Goal: Task Accomplishment & Management: Use online tool/utility

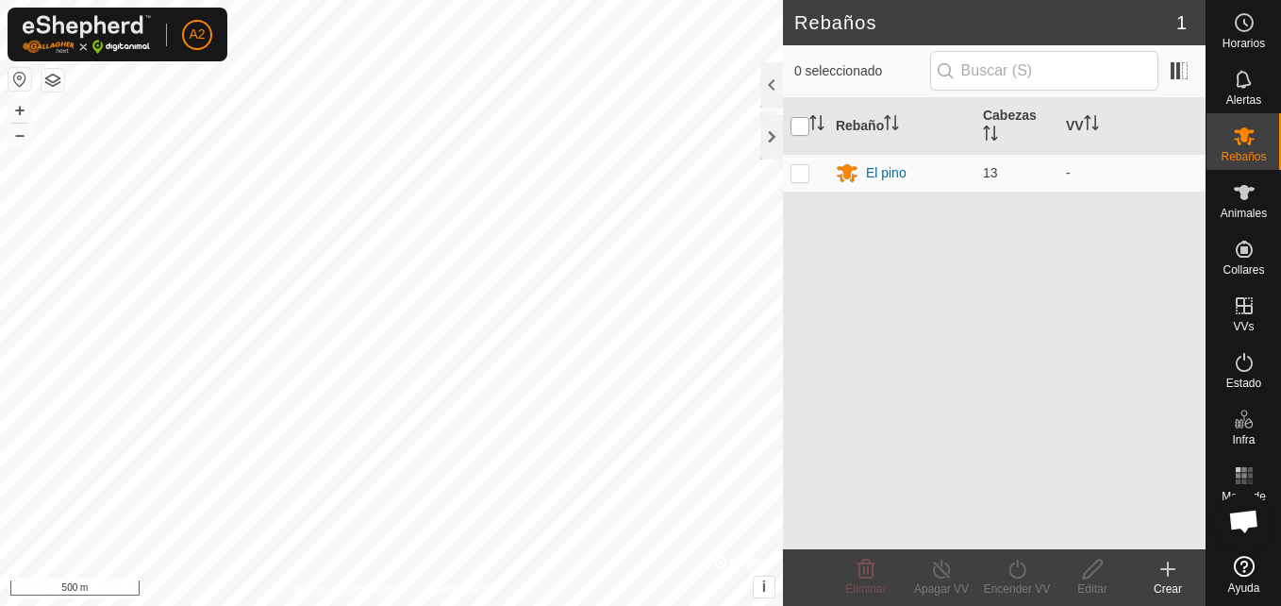
click at [794, 123] on input "checkbox" at bounding box center [800, 126] width 19 height 19
checkbox input "true"
click at [1008, 567] on icon at bounding box center [1018, 569] width 24 height 23
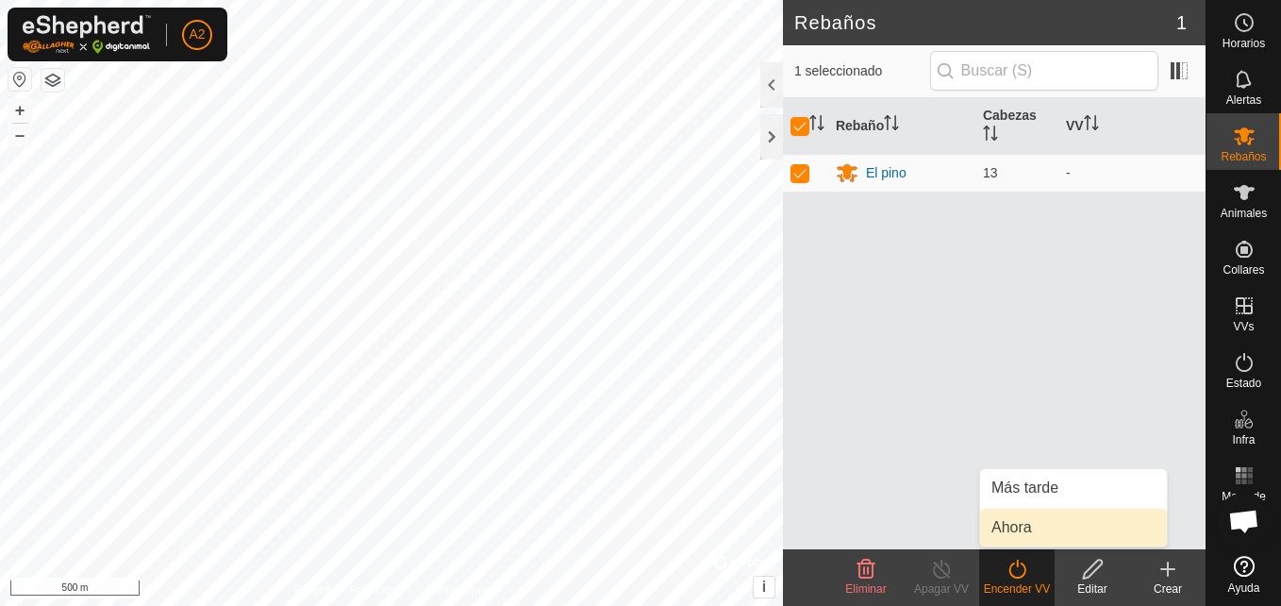
click at [1003, 529] on link "Ahora" at bounding box center [1073, 528] width 187 height 38
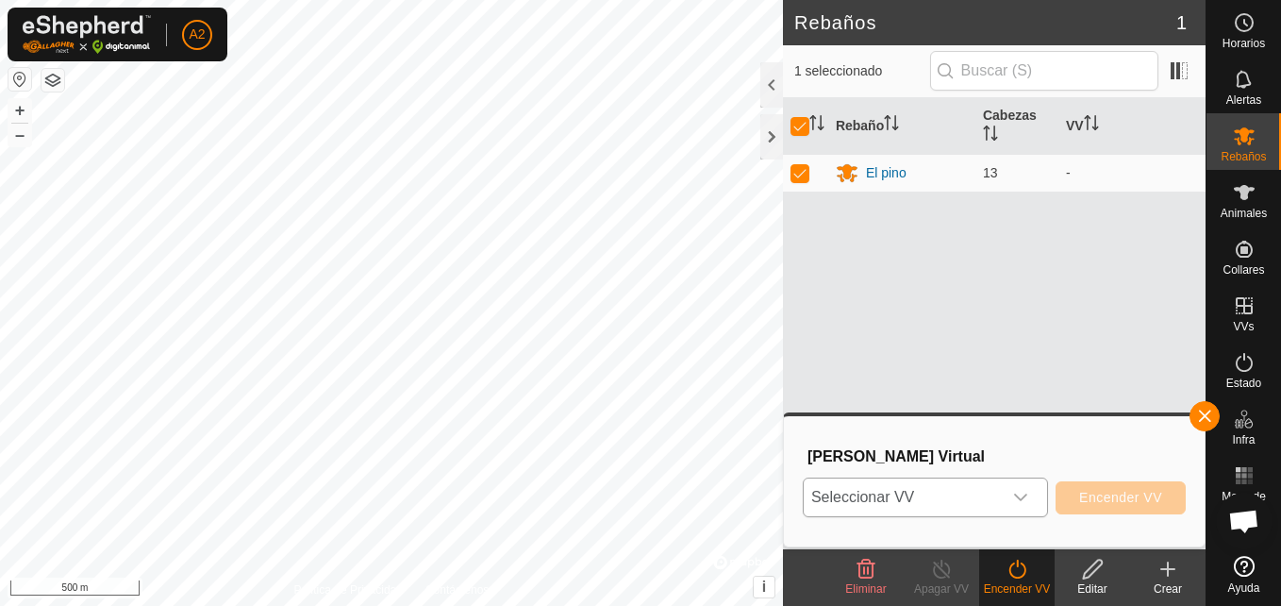
click at [1028, 490] on icon "dropdown trigger" at bounding box center [1020, 497] width 15 height 15
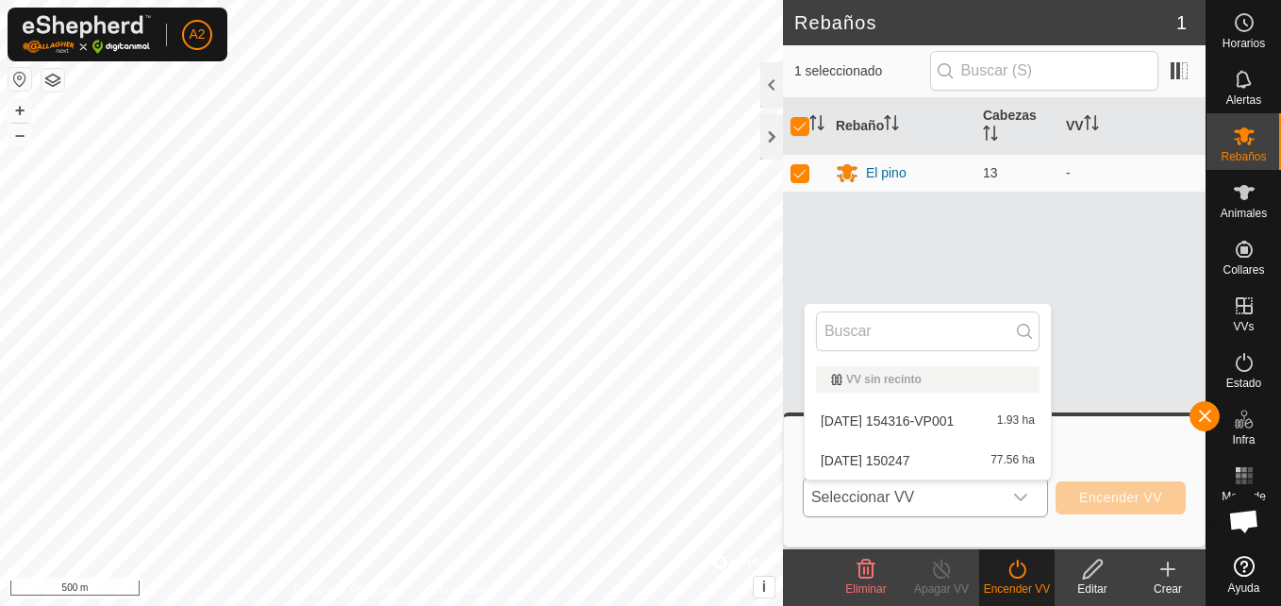
click at [1018, 456] on li "[DATE] 150247 77.56 ha" at bounding box center [928, 461] width 246 height 38
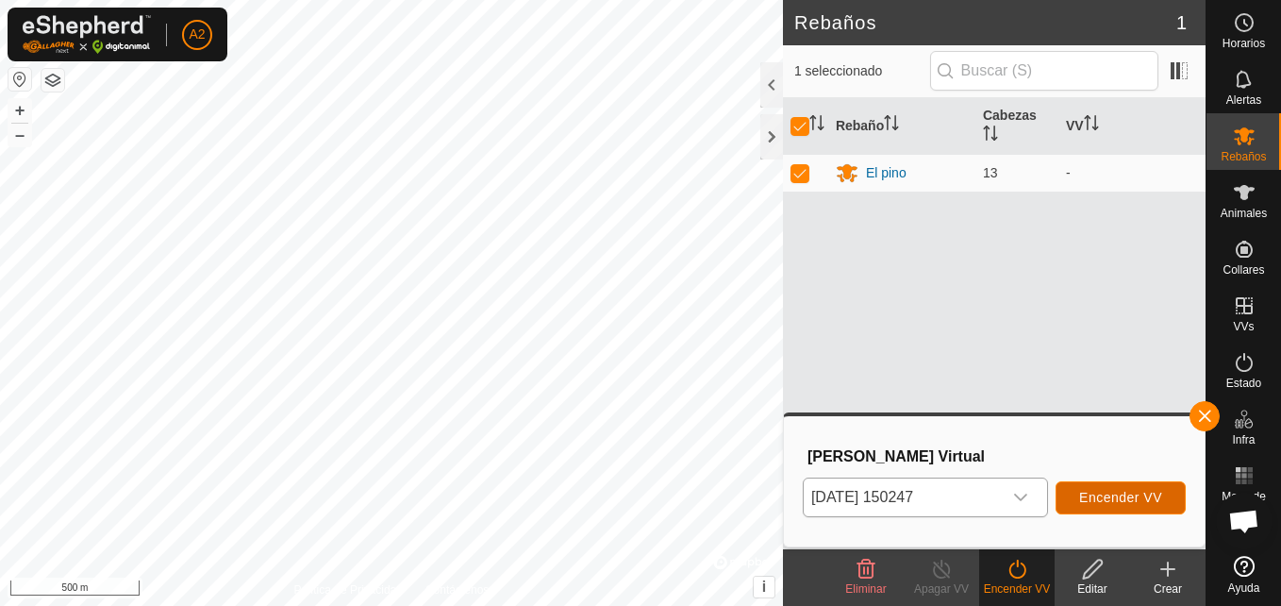
click at [1093, 496] on span "Encender VV" at bounding box center [1120, 497] width 83 height 15
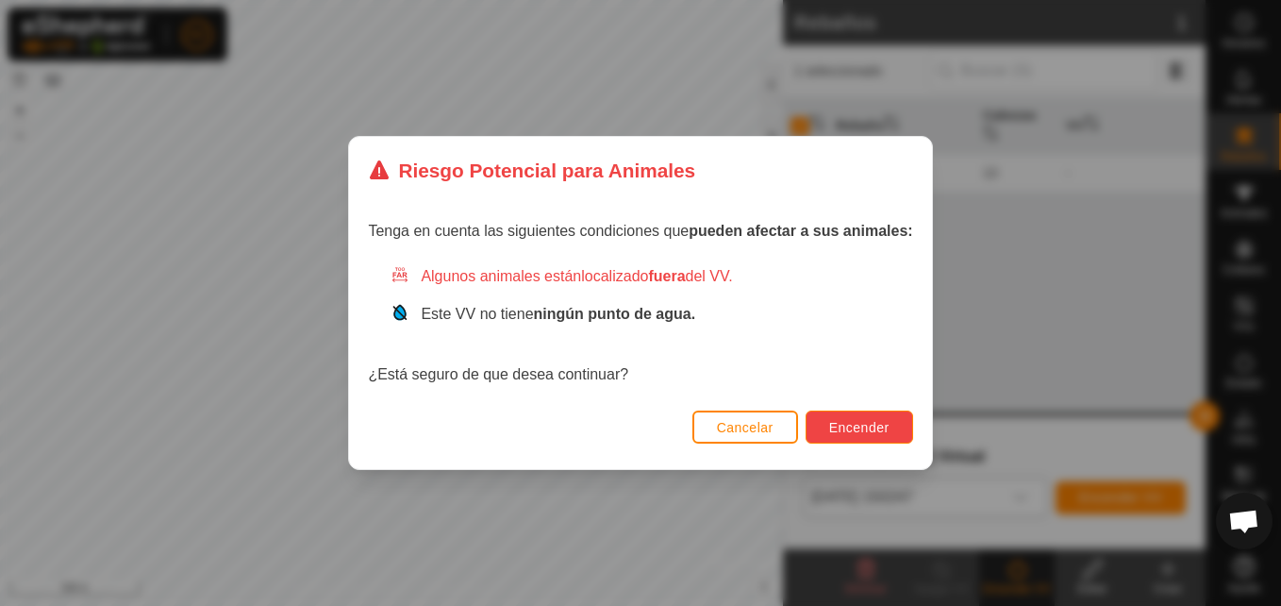
click at [838, 436] on button "Encender" at bounding box center [860, 426] width 108 height 33
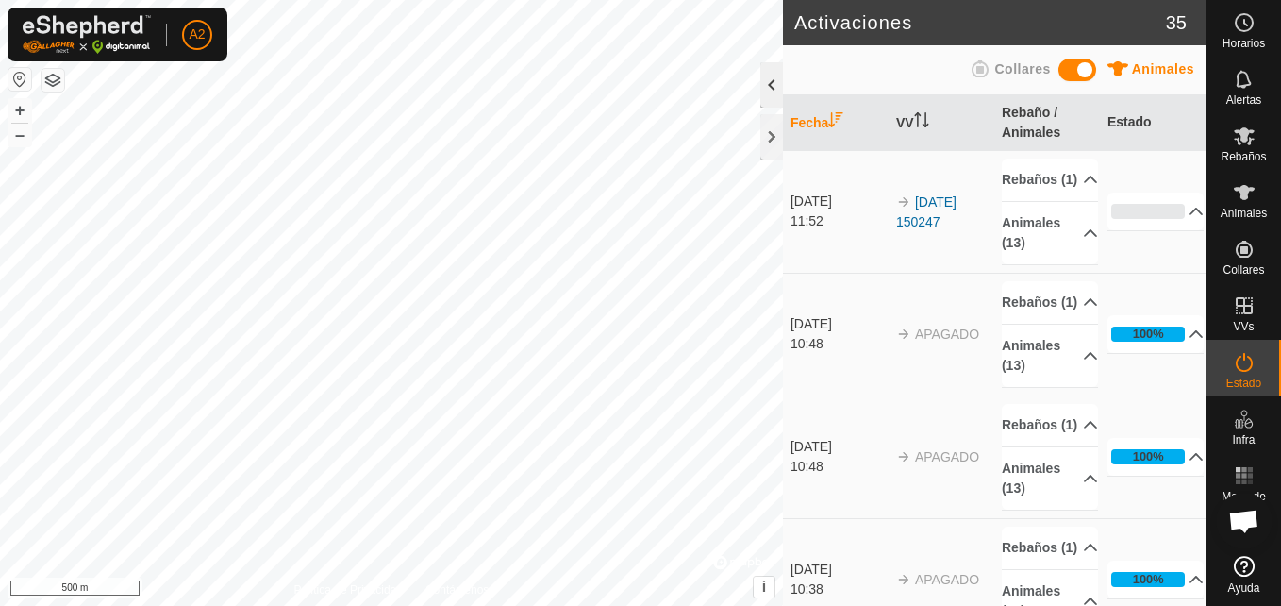
click at [762, 83] on div at bounding box center [772, 84] width 23 height 45
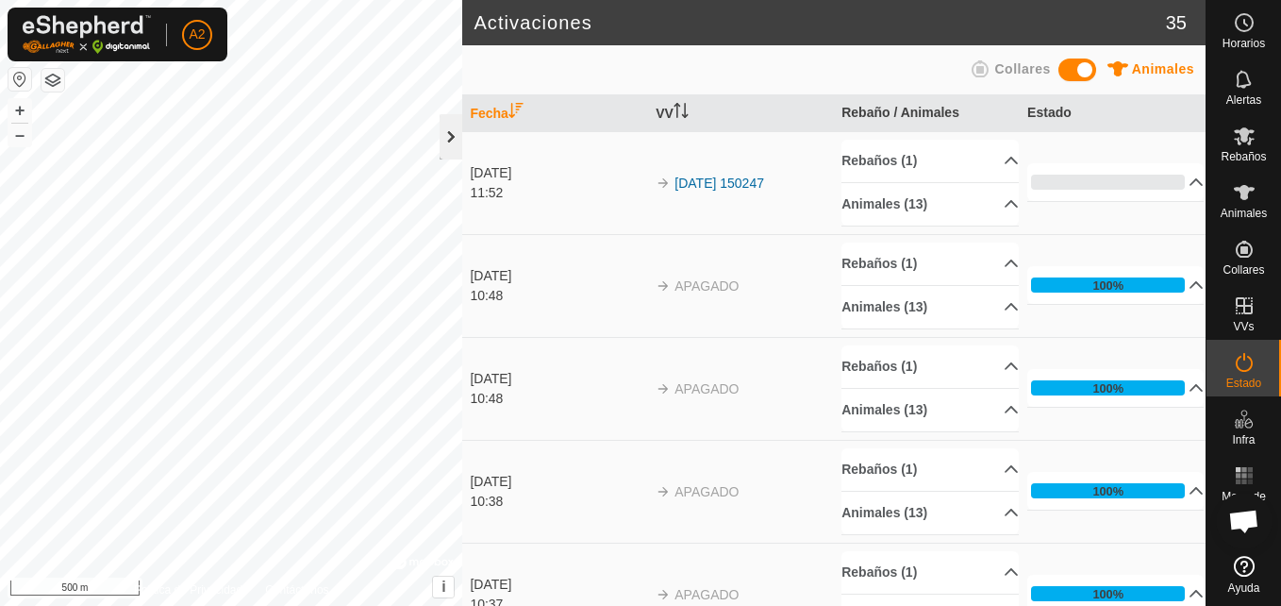
click at [460, 142] on div at bounding box center [451, 136] width 23 height 45
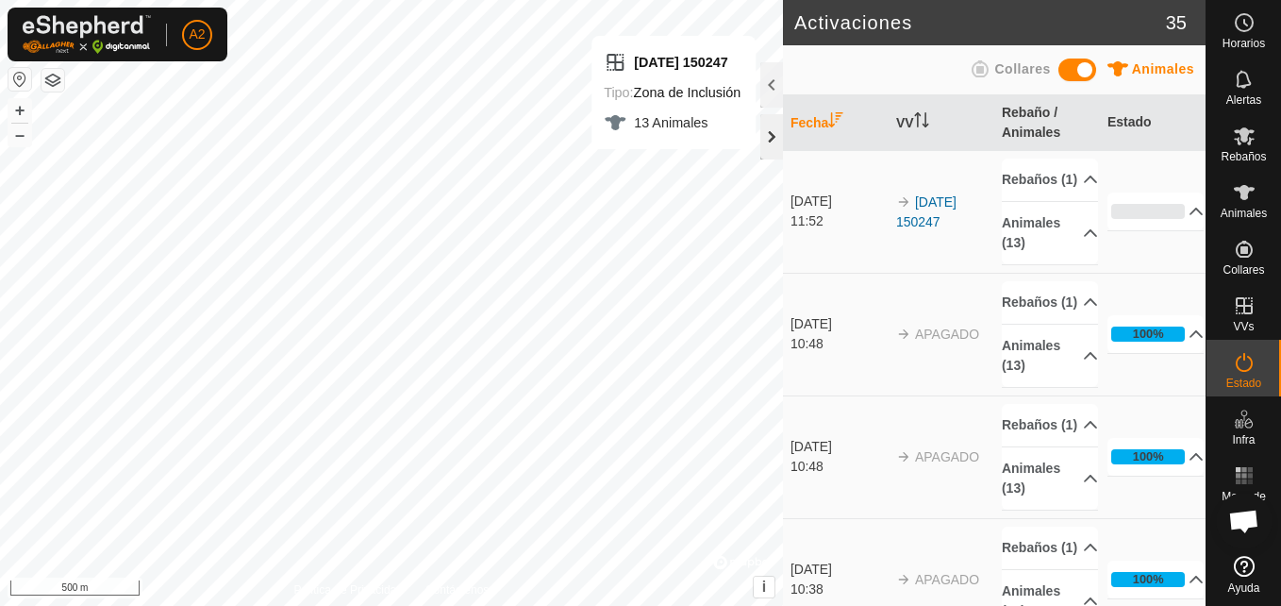
click at [777, 137] on div at bounding box center [772, 136] width 23 height 45
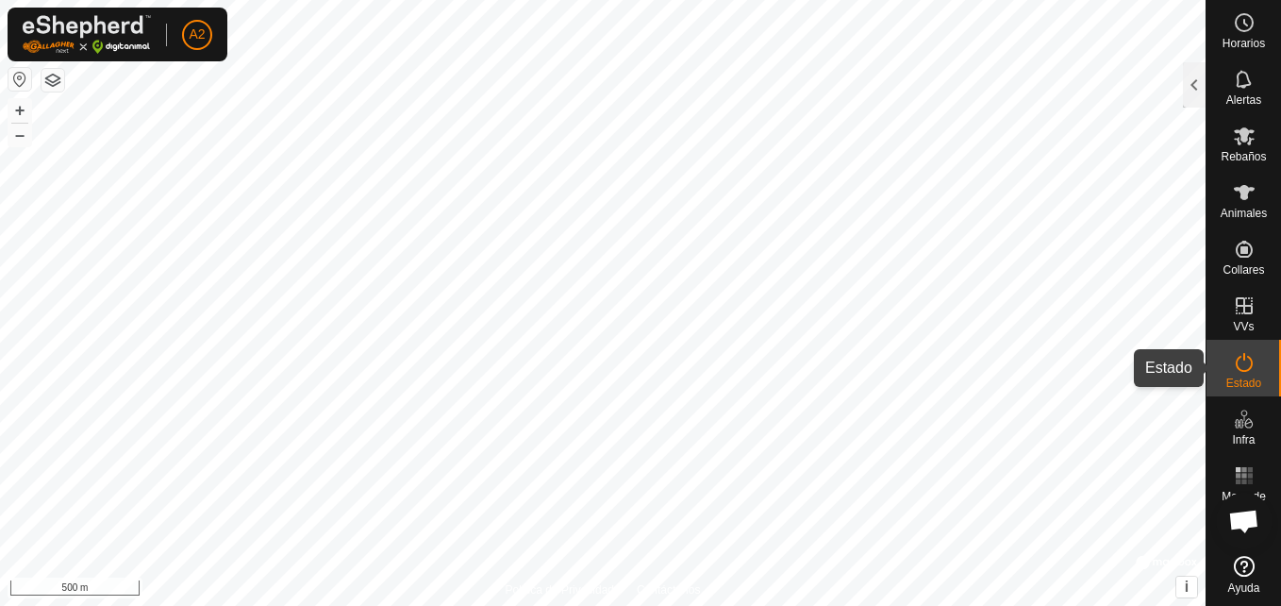
click at [1267, 384] on div "Estado" at bounding box center [1244, 368] width 75 height 57
click at [1232, 348] on es-activation-svg-icon at bounding box center [1245, 362] width 34 height 30
click at [1240, 364] on icon at bounding box center [1244, 362] width 23 height 23
click at [1242, 213] on span "Animales" at bounding box center [1244, 213] width 46 height 11
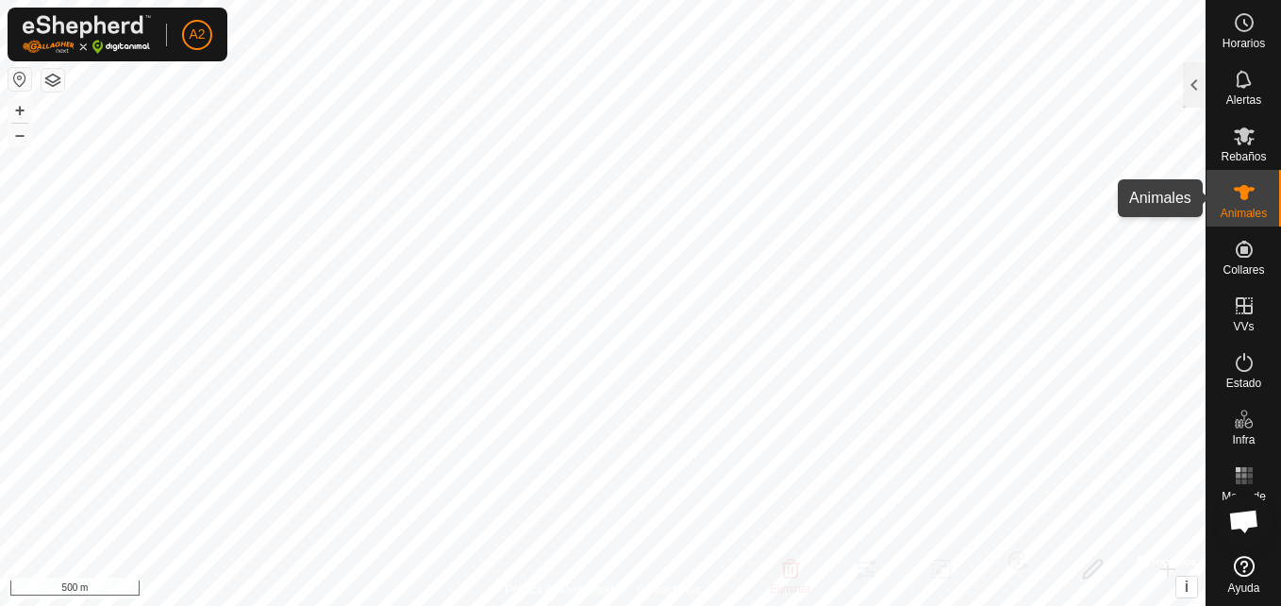
click at [1242, 213] on span "Animales" at bounding box center [1244, 213] width 46 height 11
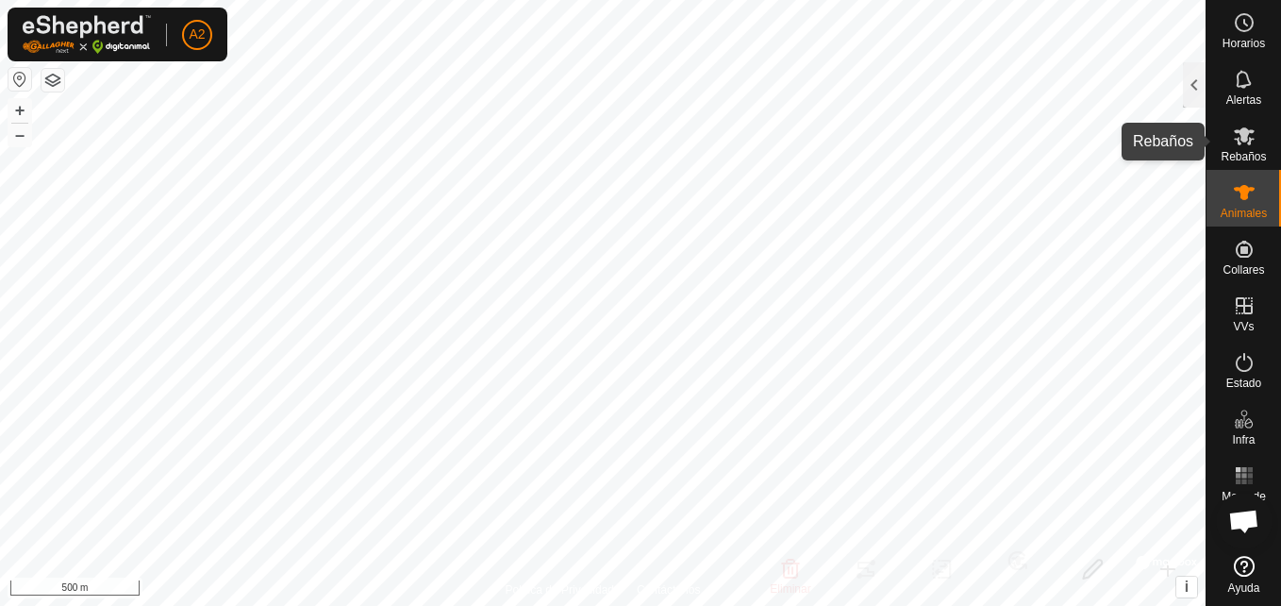
click at [1245, 129] on icon at bounding box center [1244, 136] width 21 height 18
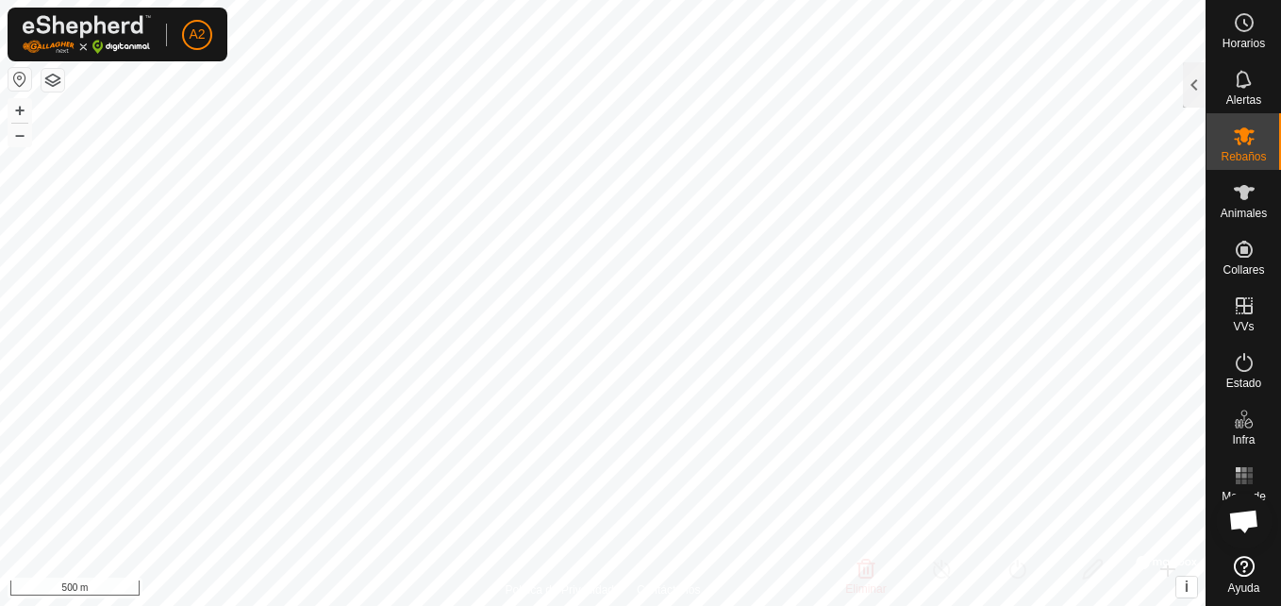
click at [1245, 129] on icon at bounding box center [1244, 136] width 21 height 18
click at [1239, 142] on icon at bounding box center [1244, 136] width 21 height 18
click at [1191, 88] on div at bounding box center [1194, 84] width 23 height 45
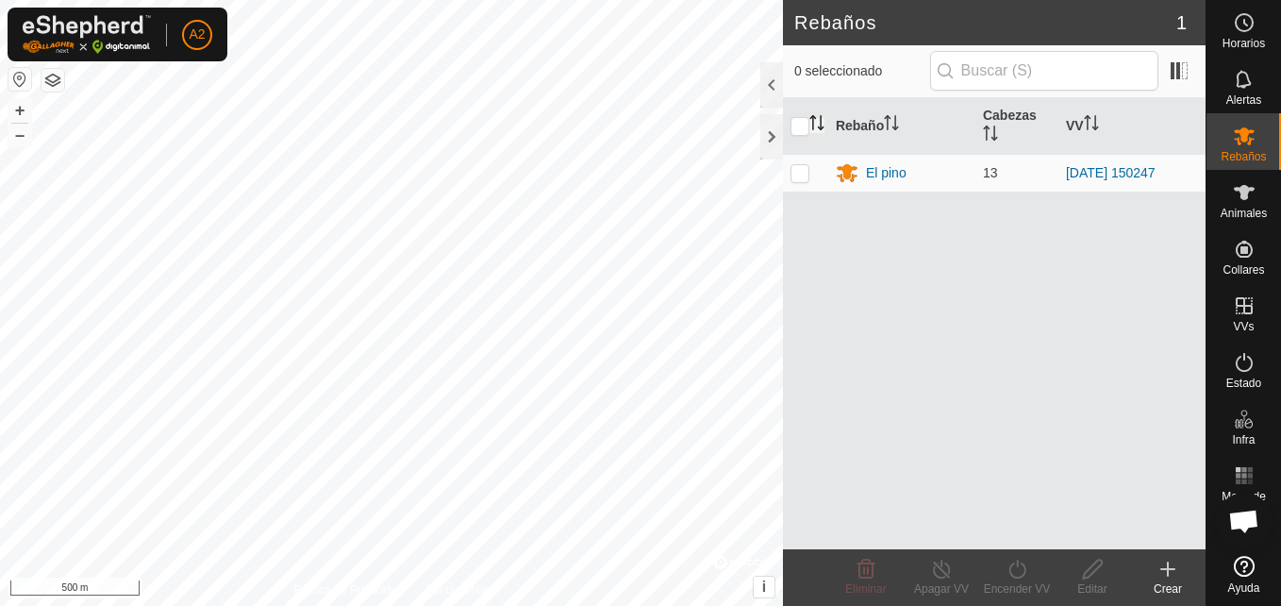
click at [810, 128] on icon "Activar para ordenar" at bounding box center [817, 122] width 15 height 15
click at [804, 129] on input "checkbox" at bounding box center [800, 126] width 19 height 19
checkbox input "true"
click at [1009, 586] on div "Encender VV" at bounding box center [1016, 588] width 75 height 17
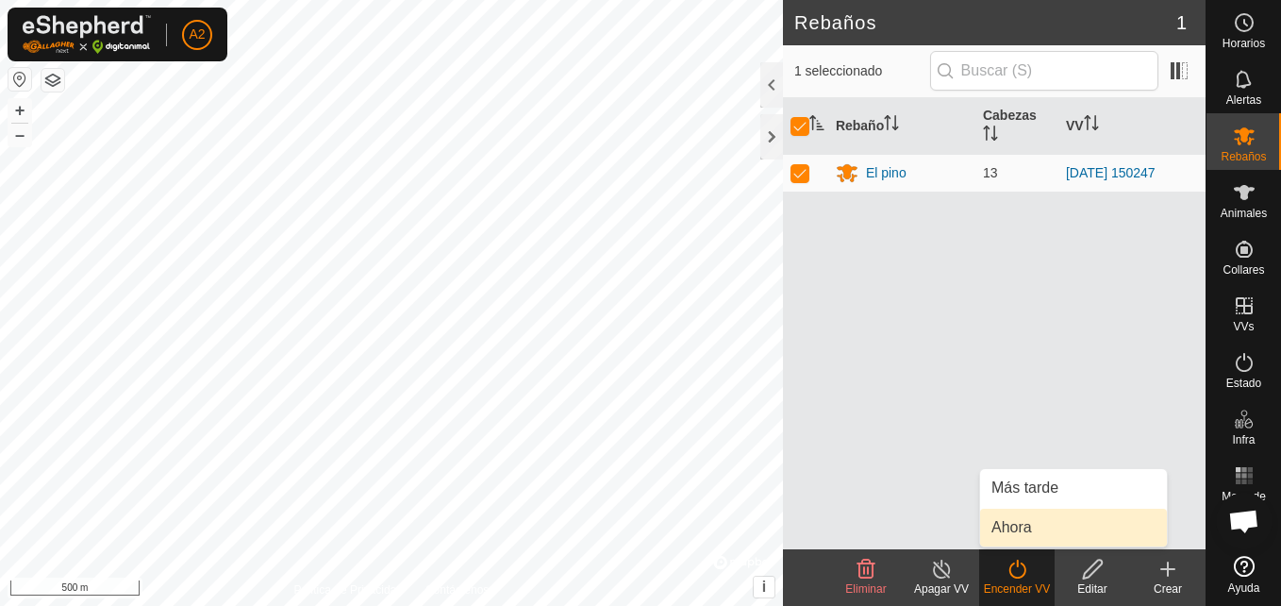
click at [1008, 527] on link "Ahora" at bounding box center [1073, 528] width 187 height 38
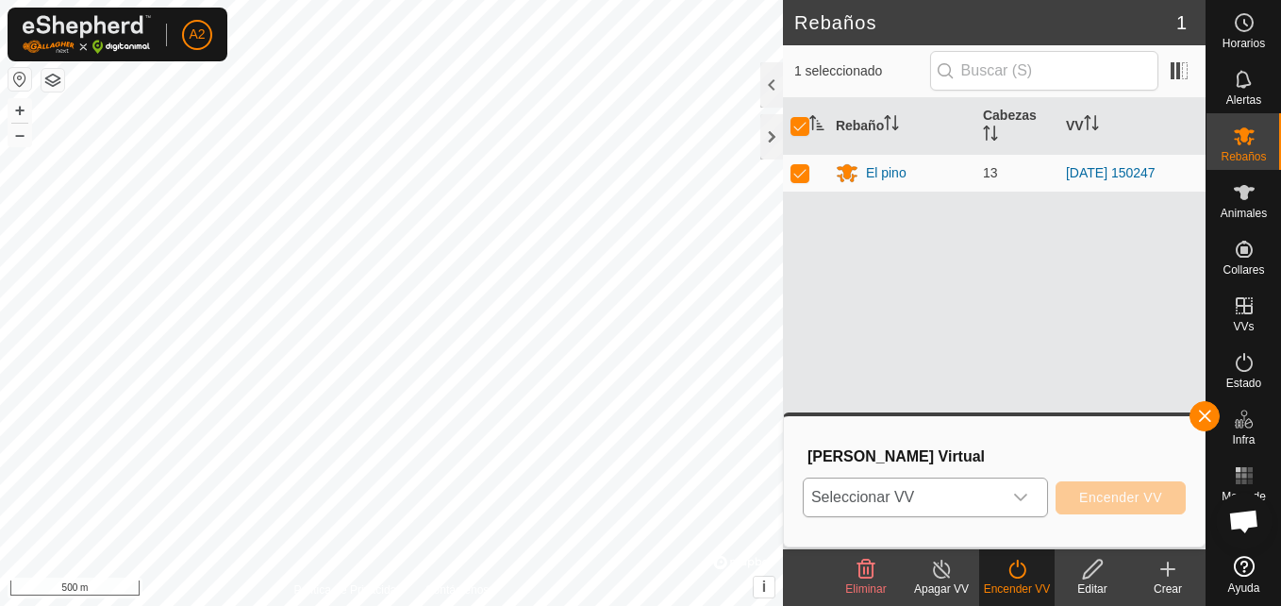
click at [1032, 488] on div "dropdown trigger" at bounding box center [1021, 497] width 38 height 38
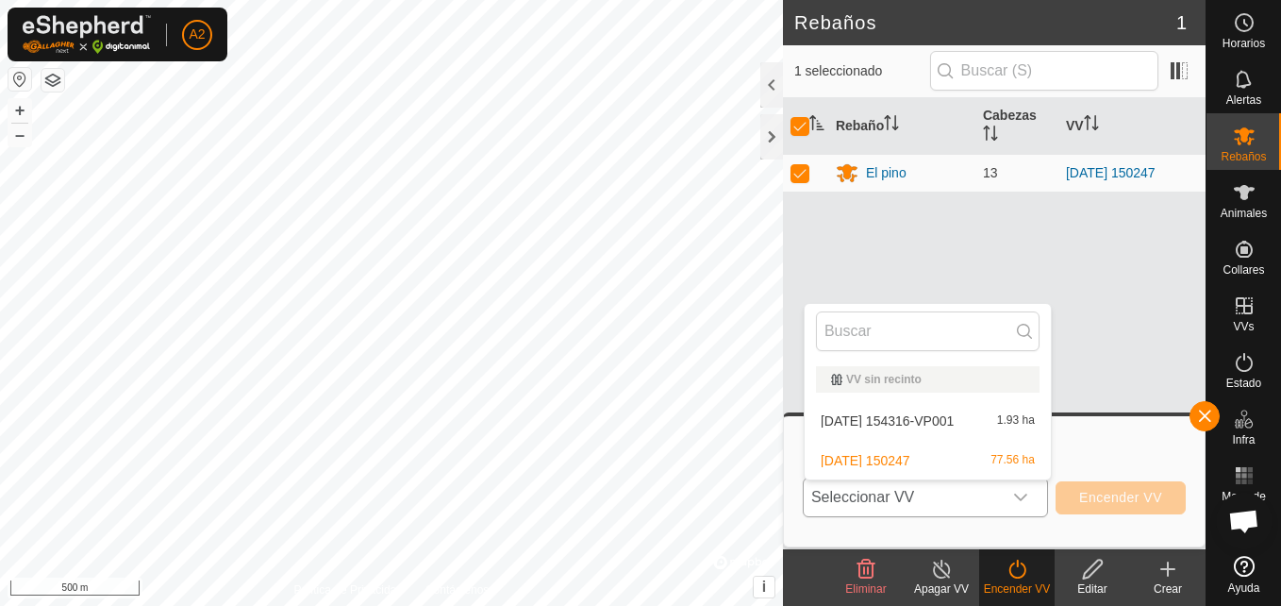
click at [989, 455] on li "[DATE] 150247 77.56 ha" at bounding box center [928, 461] width 246 height 38
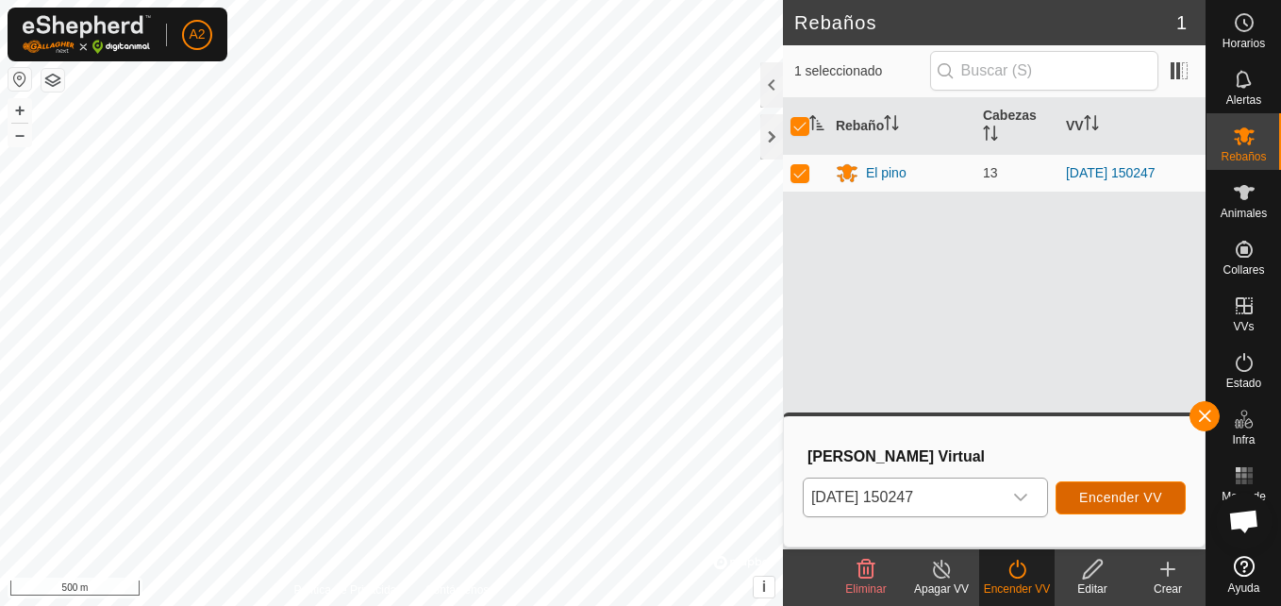
click at [1105, 499] on span "Encender VV" at bounding box center [1120, 497] width 83 height 15
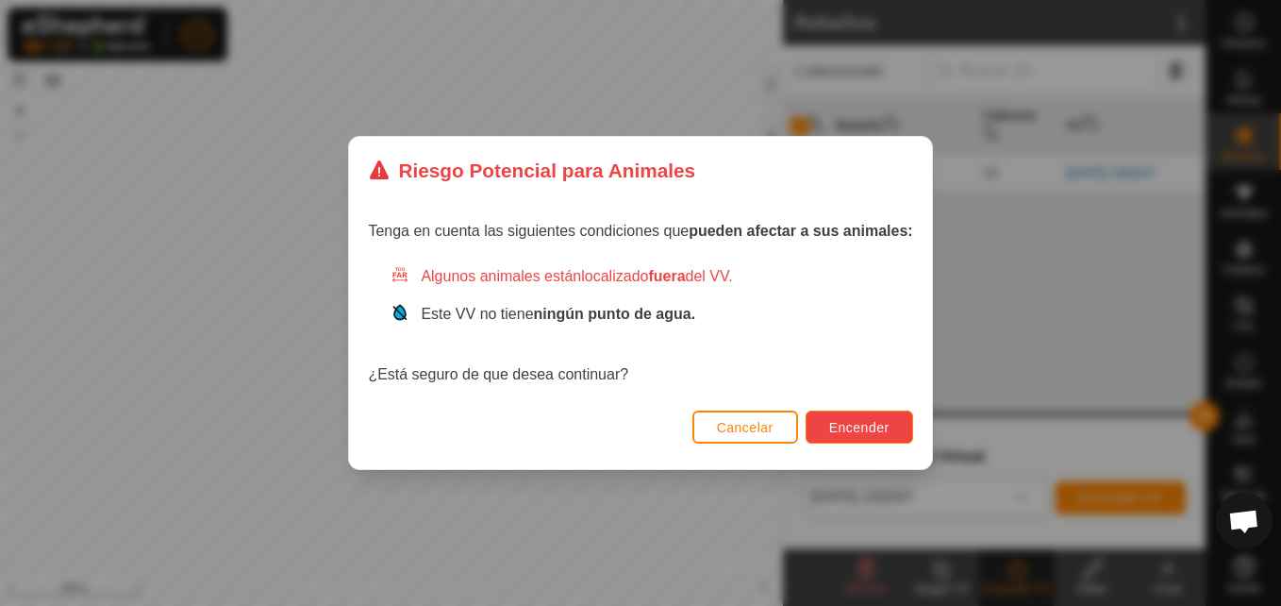
click at [881, 425] on span "Encender" at bounding box center [859, 427] width 60 height 15
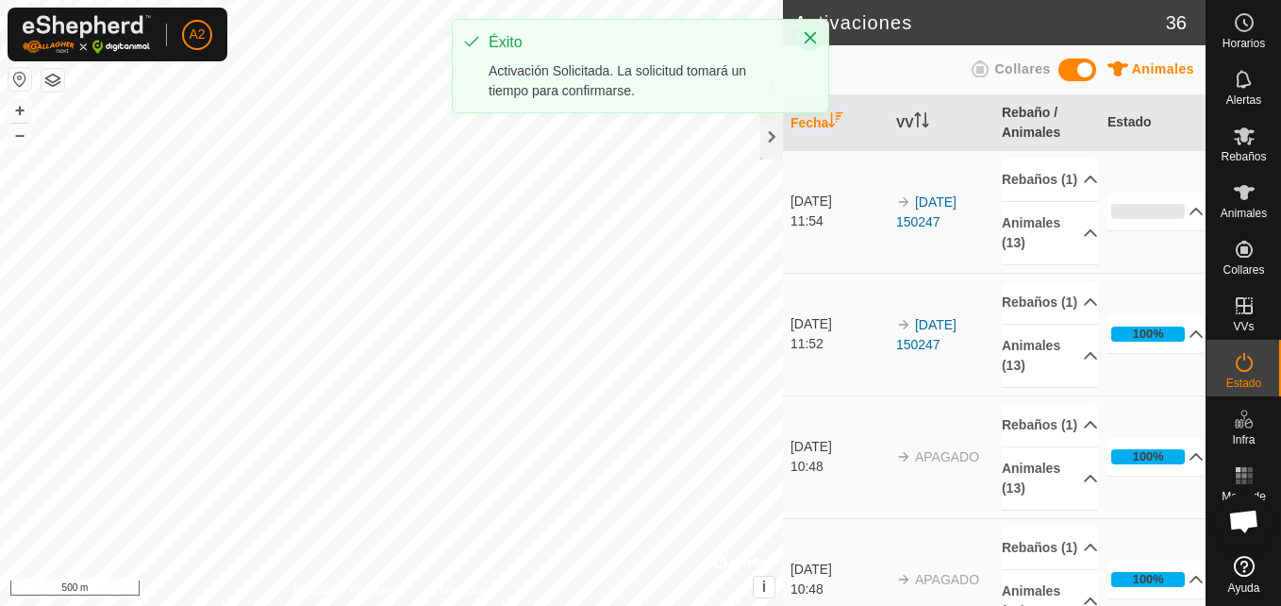
click at [812, 42] on icon "Close" at bounding box center [810, 37] width 15 height 15
